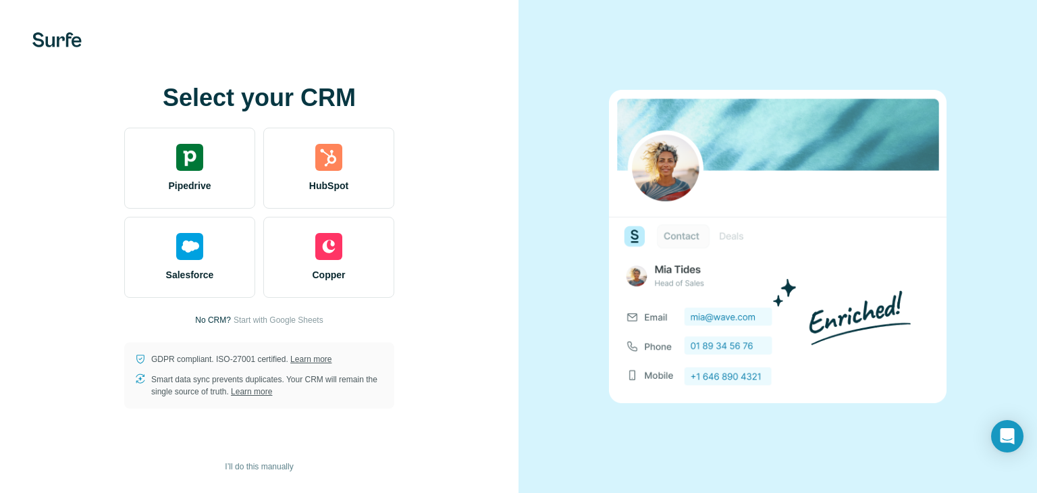
click at [480, 362] on div "Select your CRM Pipedrive HubSpot Salesforce Copper No CRM? Start with Google S…" at bounding box center [259, 246] width 464 height 324
click at [240, 465] on span "I’ll do this manually" at bounding box center [259, 466] width 68 height 12
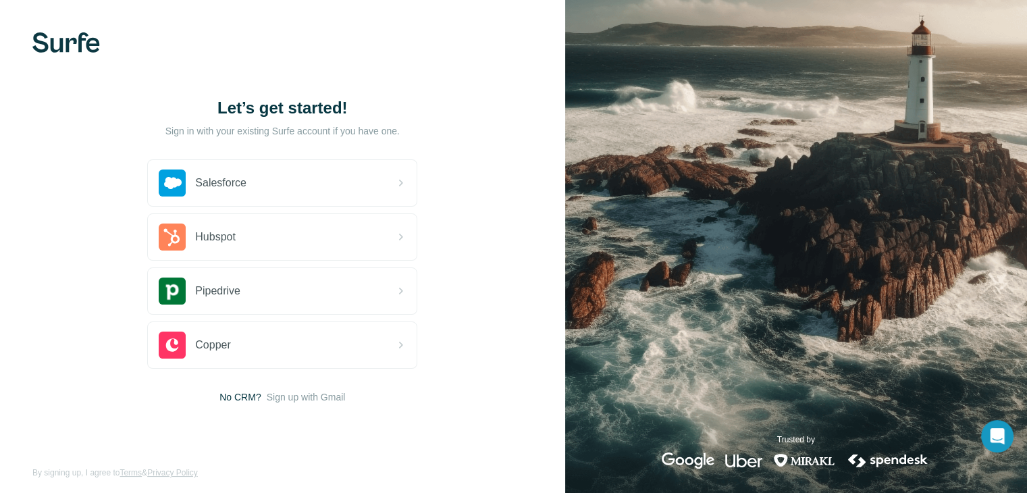
click at [236, 397] on span "No CRM?" at bounding box center [239, 396] width 41 height 13
drag, startPoint x: 333, startPoint y: 414, endPoint x: 332, endPoint y: 397, distance: 17.6
click at [332, 397] on div "Let’s get started! Sign in with your existing Surfe account if you have one. Sa…" at bounding box center [282, 250] width 565 height 501
click at [332, 397] on span "Sign up with Gmail" at bounding box center [306, 396] width 79 height 13
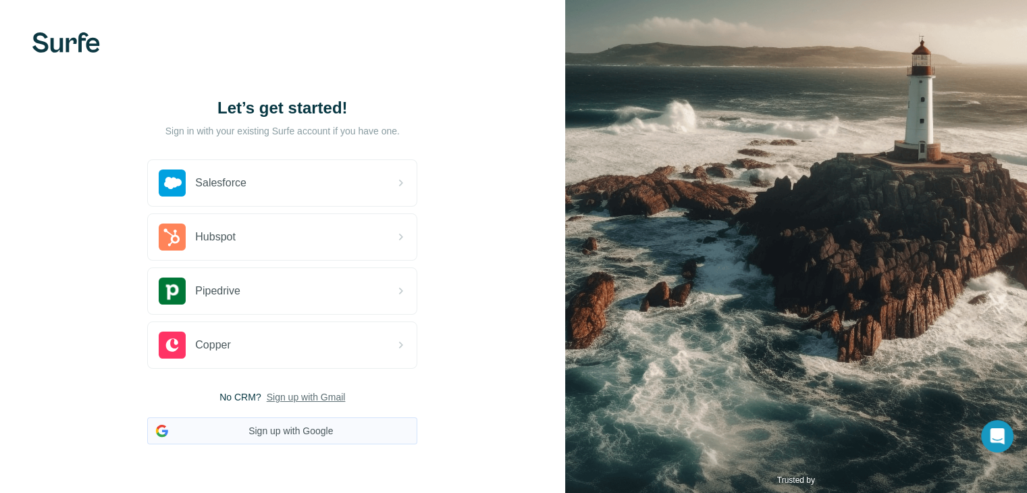
click at [317, 423] on button "Sign up with Google" at bounding box center [282, 430] width 270 height 27
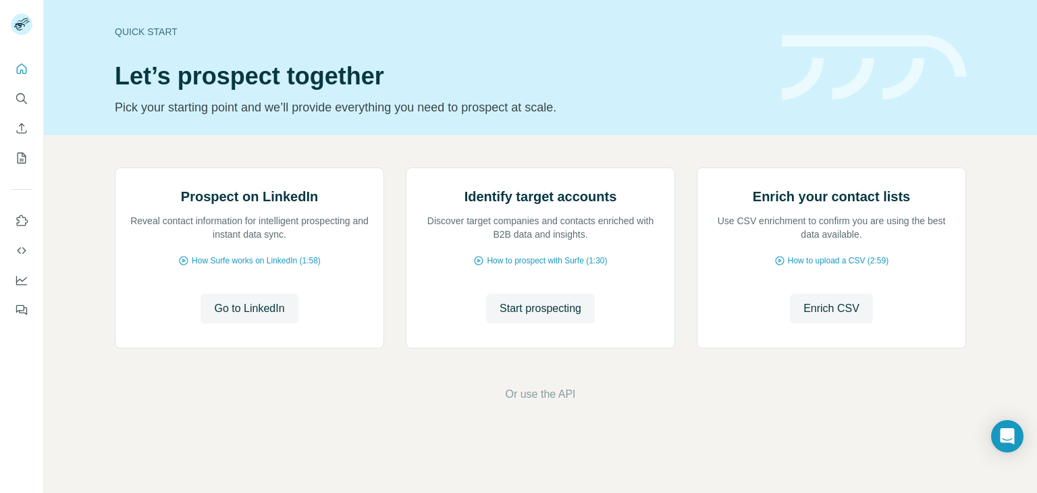
scroll to position [90, 0]
click at [266, 323] on button "Go to LinkedIn" at bounding box center [248, 309] width 97 height 30
